Goal: Task Accomplishment & Management: Complete application form

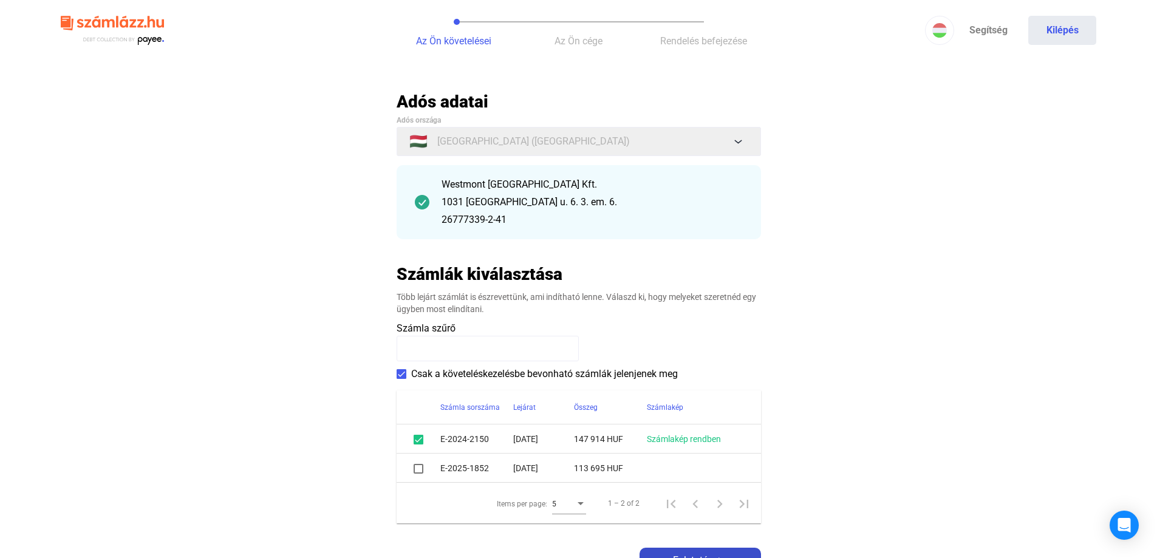
scroll to position [182, 0]
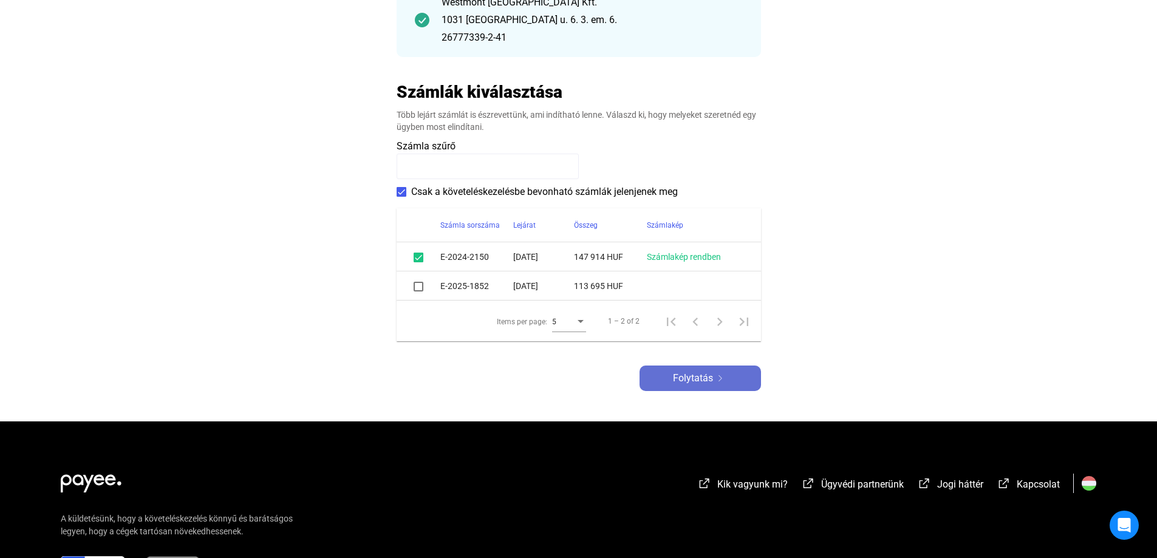
click at [693, 383] on span "Folytatás" at bounding box center [693, 378] width 40 height 15
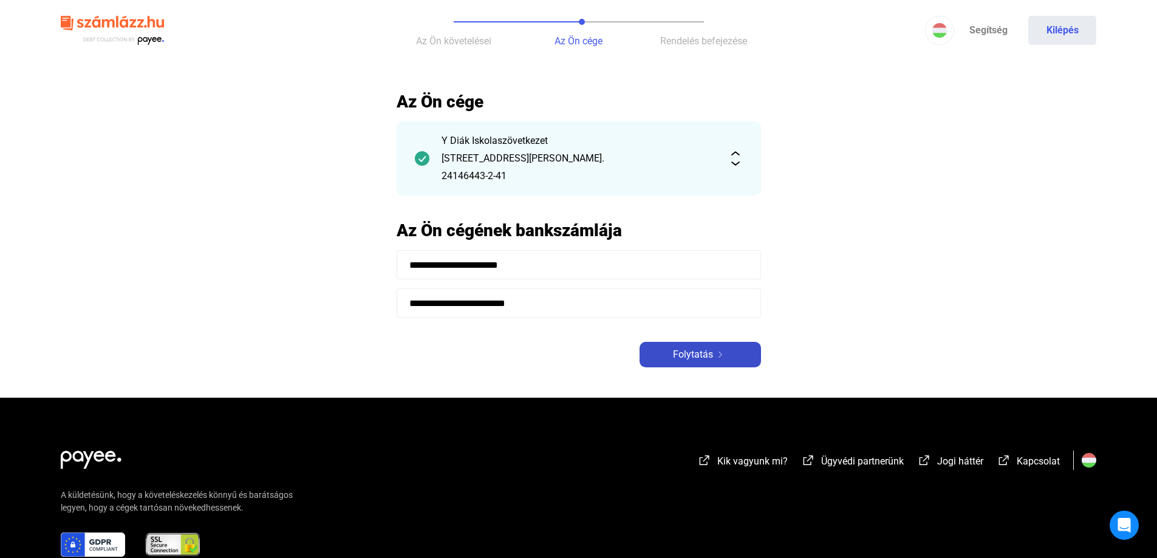
click at [689, 358] on span "Folytatás" at bounding box center [693, 354] width 40 height 15
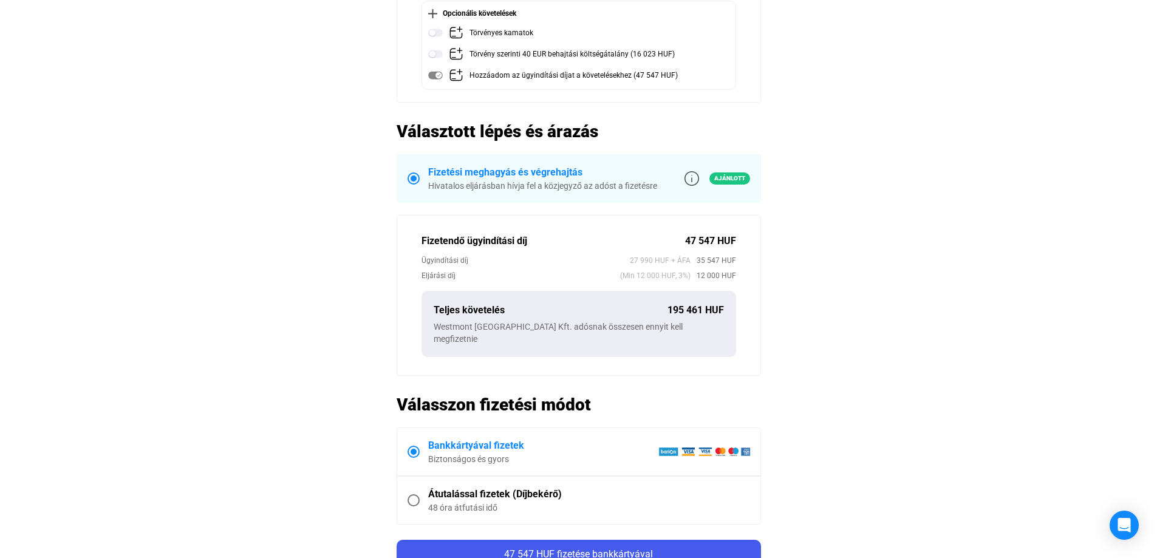
scroll to position [243, 0]
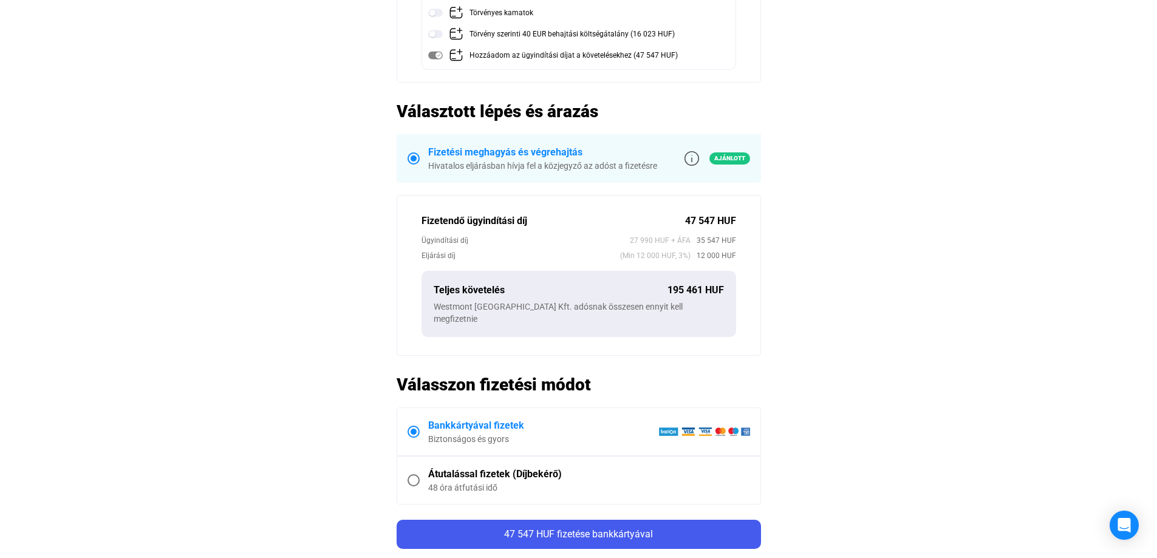
click at [477, 457] on label "Átutalással fizetek (Díjbekérő) 48 óra átfutási idő" at bounding box center [578, 480] width 363 height 47
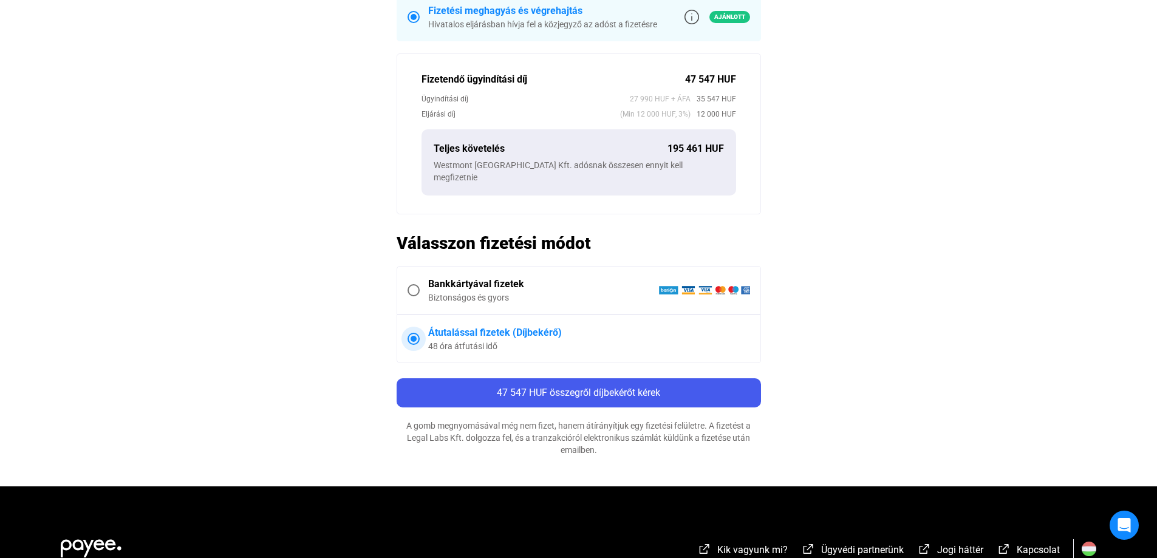
scroll to position [425, 0]
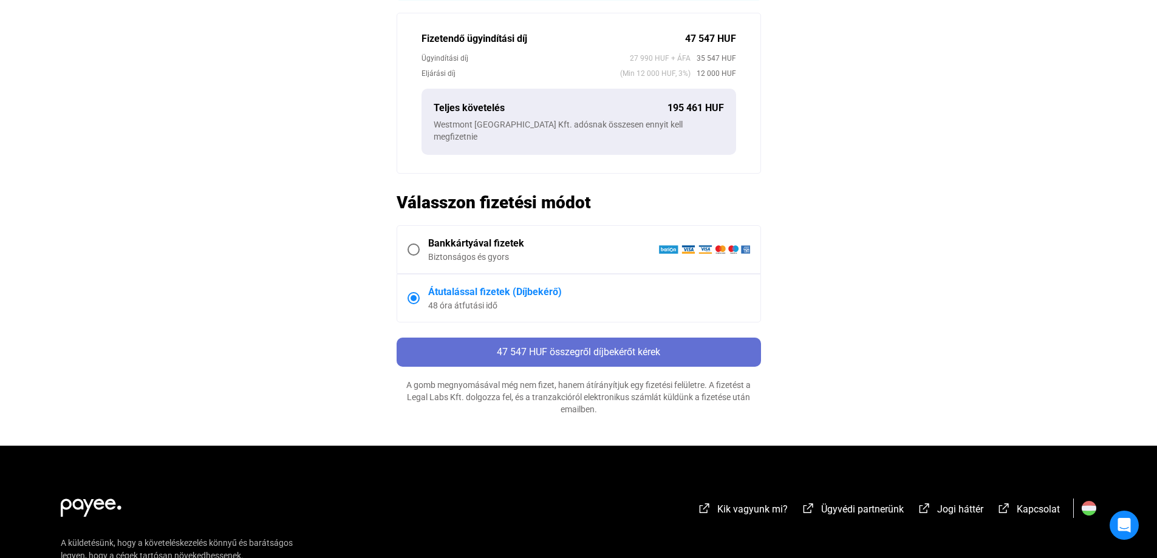
click at [597, 346] on span "47 547 HUF összegről díjbekérőt kérek" at bounding box center [578, 352] width 163 height 12
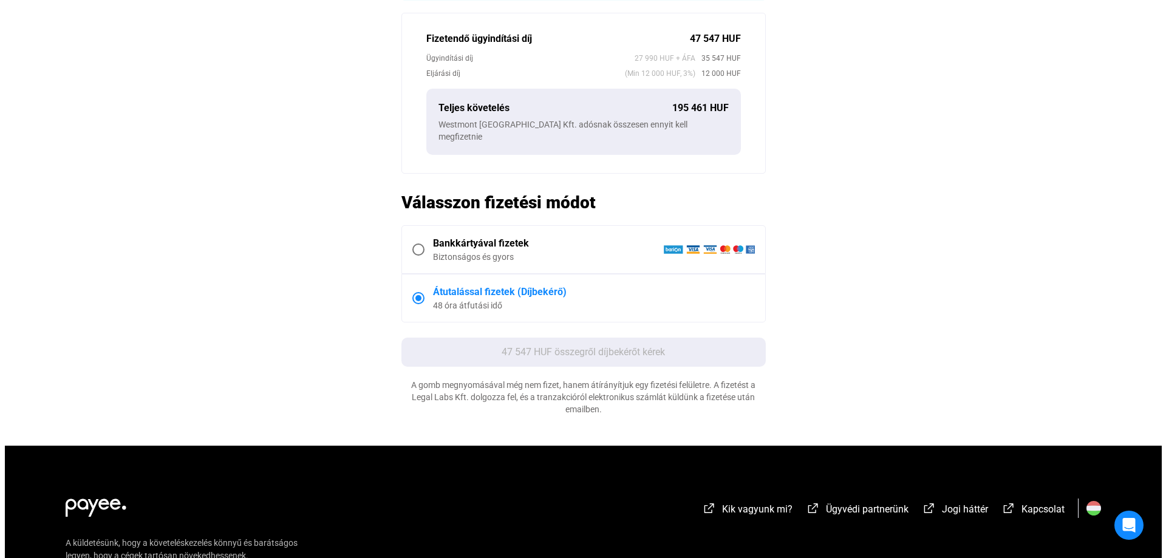
scroll to position [0, 0]
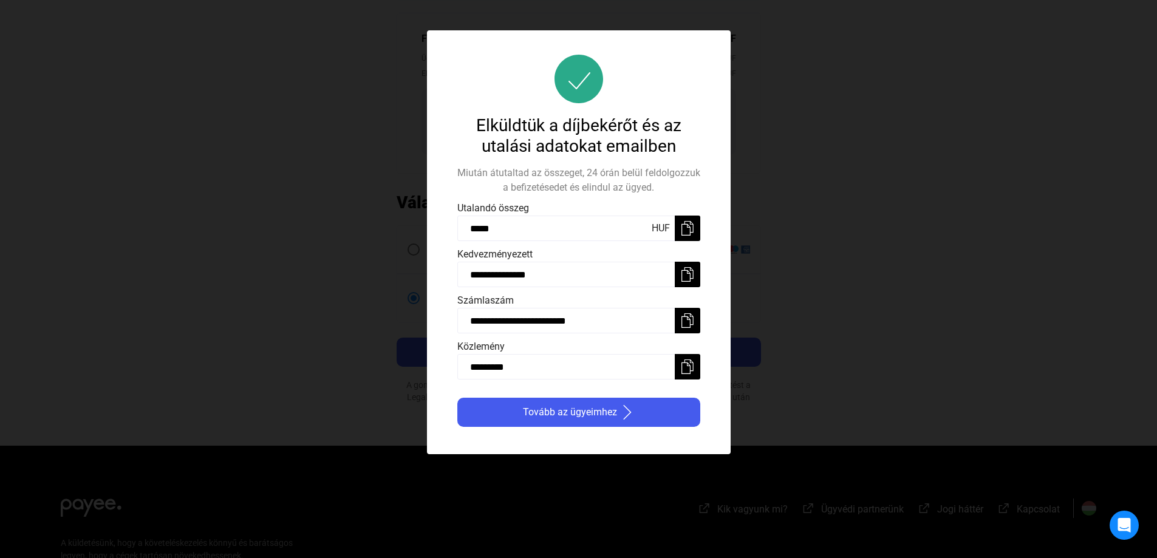
drag, startPoint x: 534, startPoint y: 370, endPoint x: 408, endPoint y: 368, distance: 126.3
click at [408, 368] on div "**********" at bounding box center [578, 279] width 1157 height 558
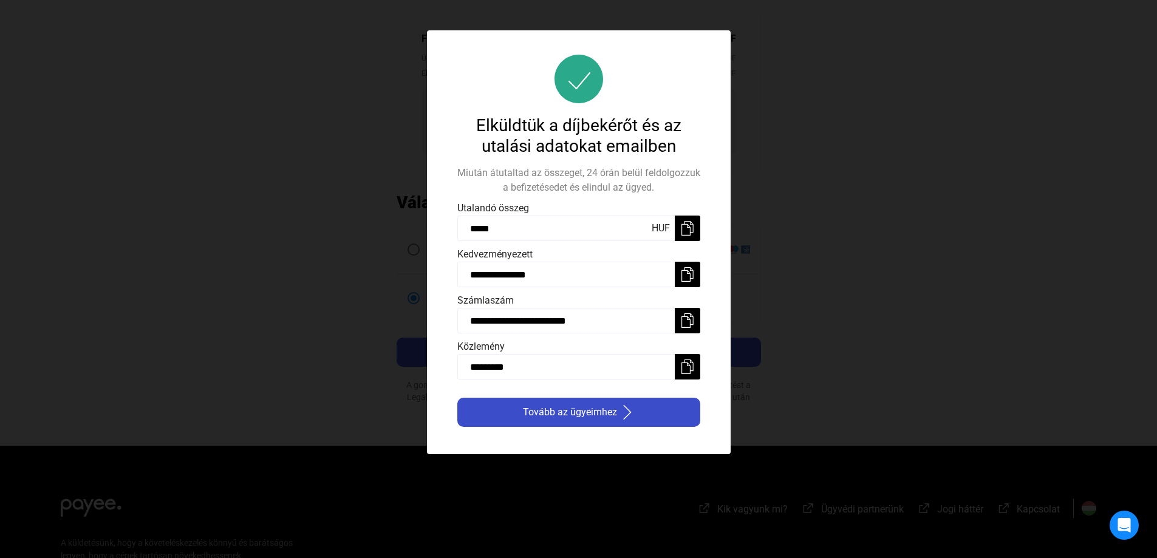
click at [561, 406] on span "Tovább az ügyeimhez" at bounding box center [570, 412] width 94 height 15
